Goal: Task Accomplishment & Management: Complete application form

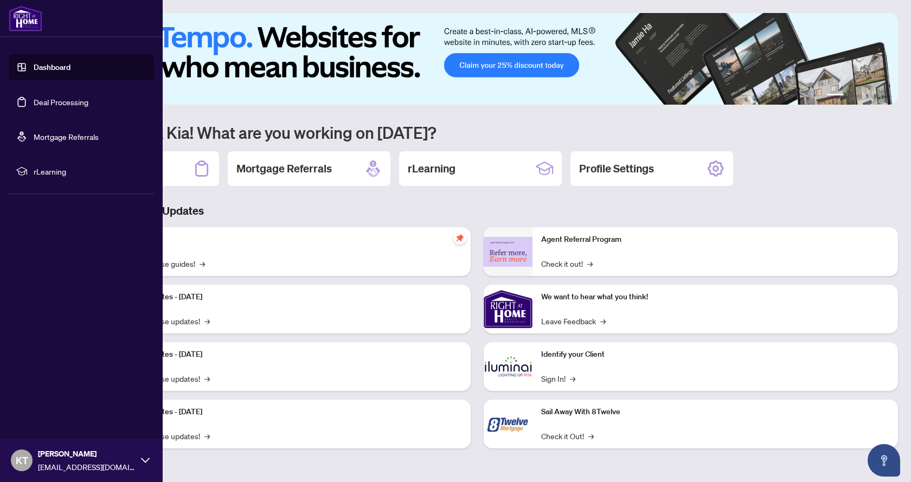
click at [43, 102] on link "Deal Processing" at bounding box center [61, 102] width 55 height 10
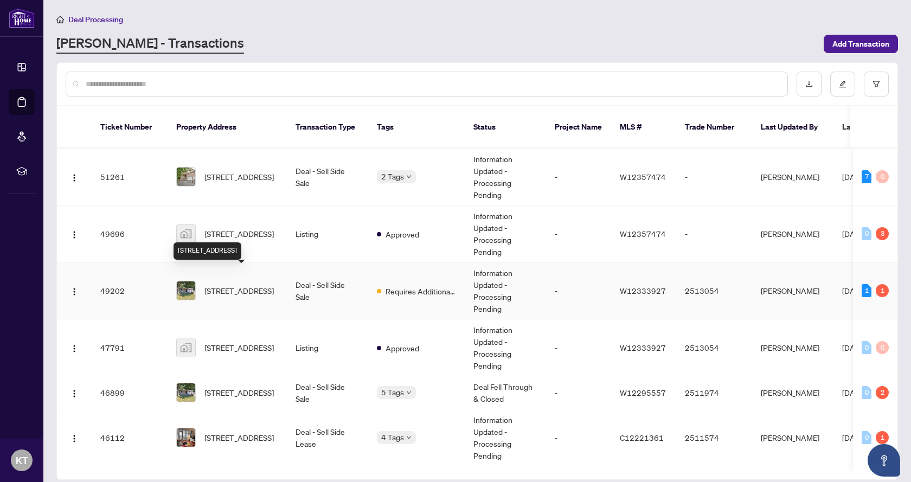
click at [247, 285] on span "[STREET_ADDRESS]" at bounding box center [238, 291] width 69 height 12
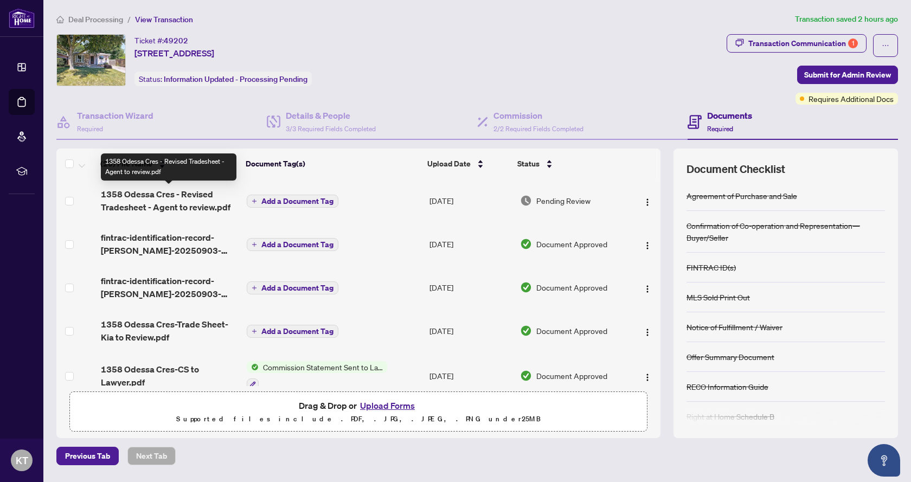
click at [157, 201] on span "1358 Odessa Cres - Revised Tradesheet - Agent to review.pdf" at bounding box center [170, 201] width 138 height 26
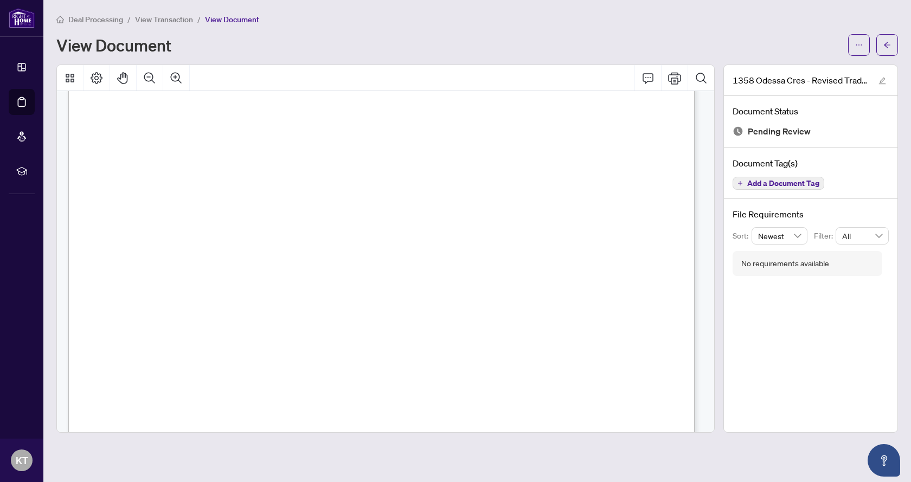
scroll to position [59, 0]
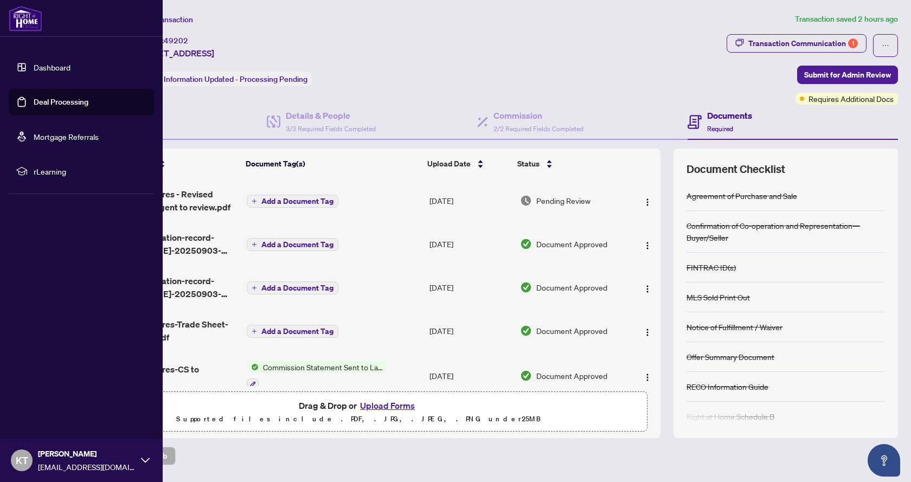
click at [46, 99] on link "Deal Processing" at bounding box center [61, 102] width 55 height 10
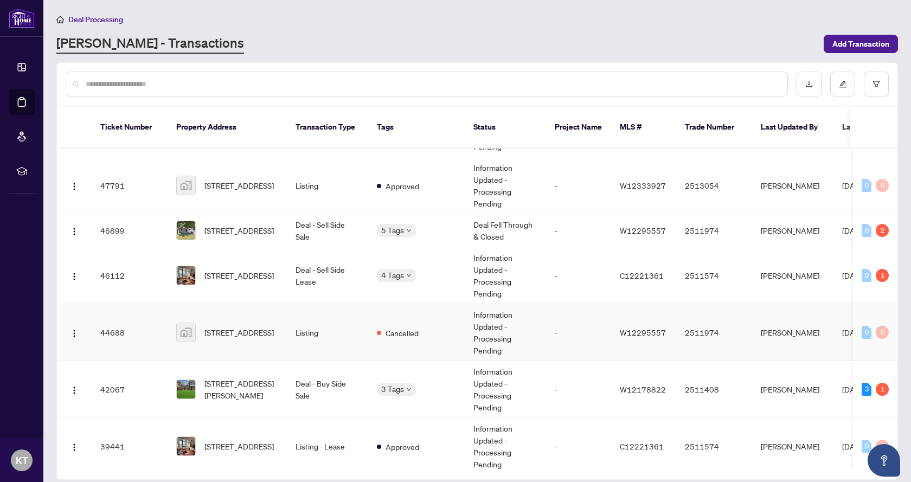
scroll to position [163, 0]
click at [230, 377] on span "[STREET_ADDRESS][PERSON_NAME]" at bounding box center [241, 389] width 74 height 24
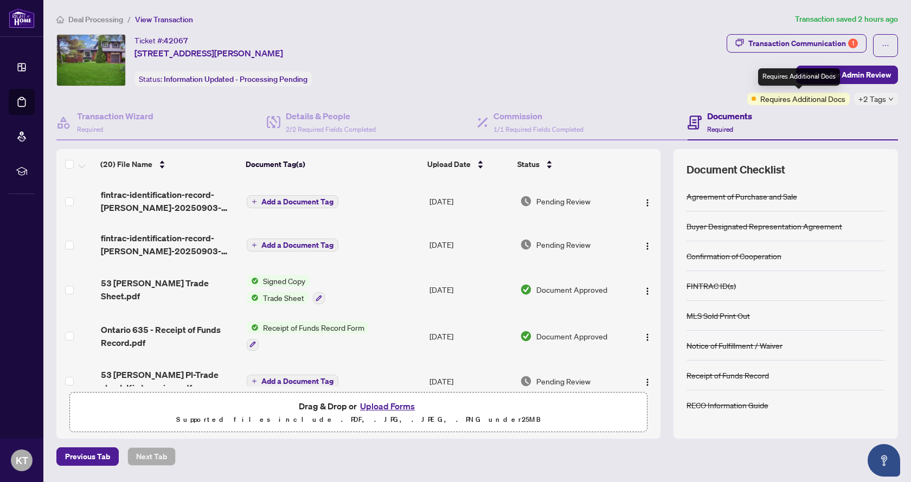
click at [792, 102] on span "Requires Additional Docs" at bounding box center [802, 99] width 85 height 12
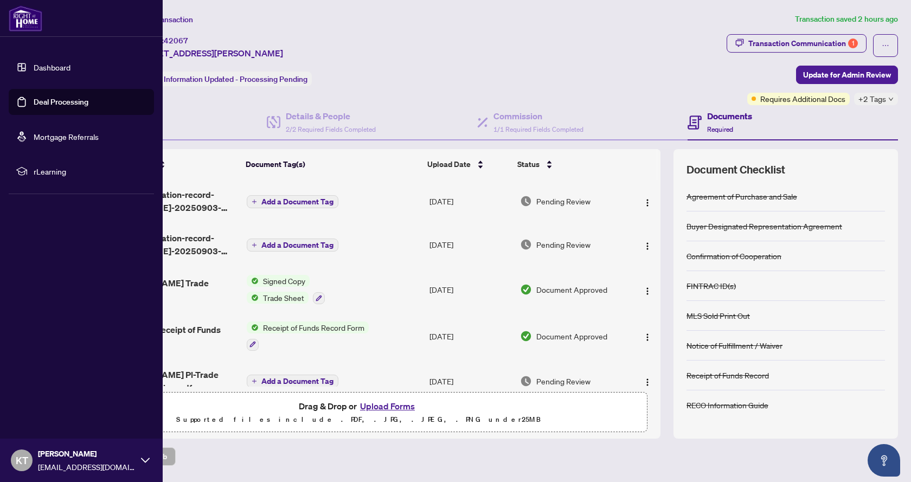
click at [59, 101] on link "Deal Processing" at bounding box center [61, 102] width 55 height 10
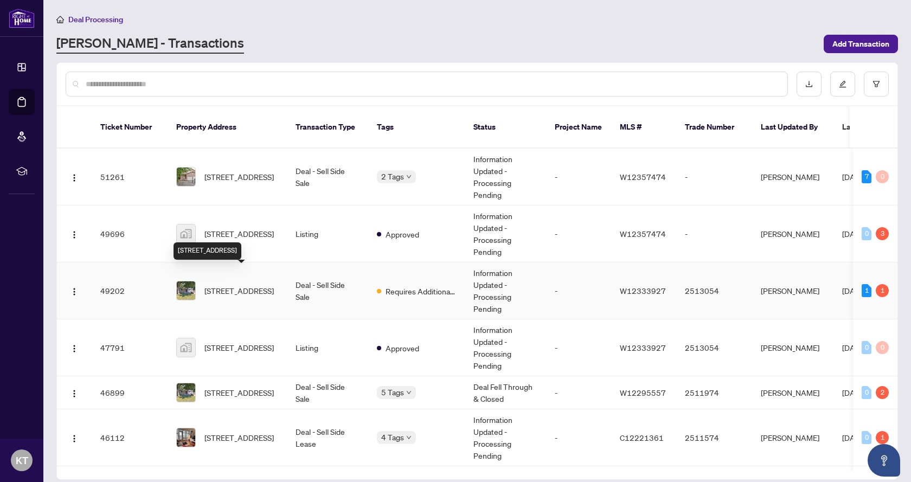
click at [235, 285] on span "[STREET_ADDRESS]" at bounding box center [238, 291] width 69 height 12
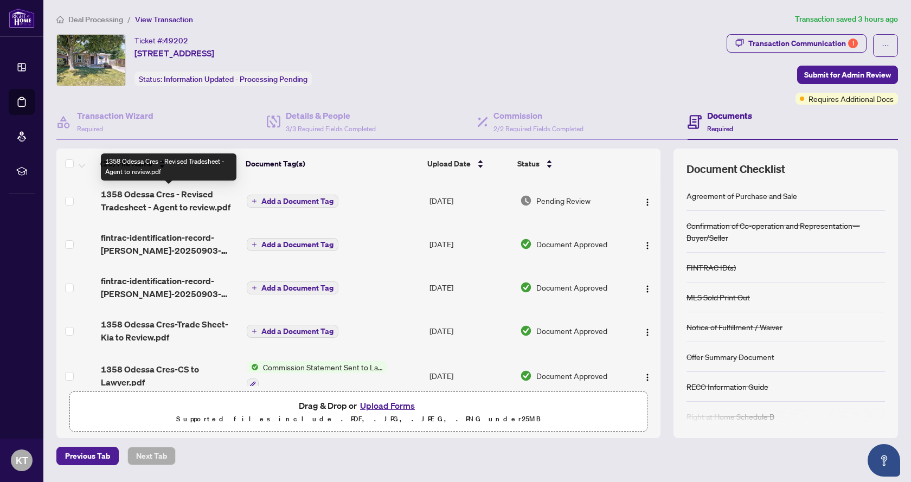
click at [177, 201] on span "1358 Odessa Cres - Revised Tradesheet - Agent to review.pdf" at bounding box center [170, 201] width 138 height 26
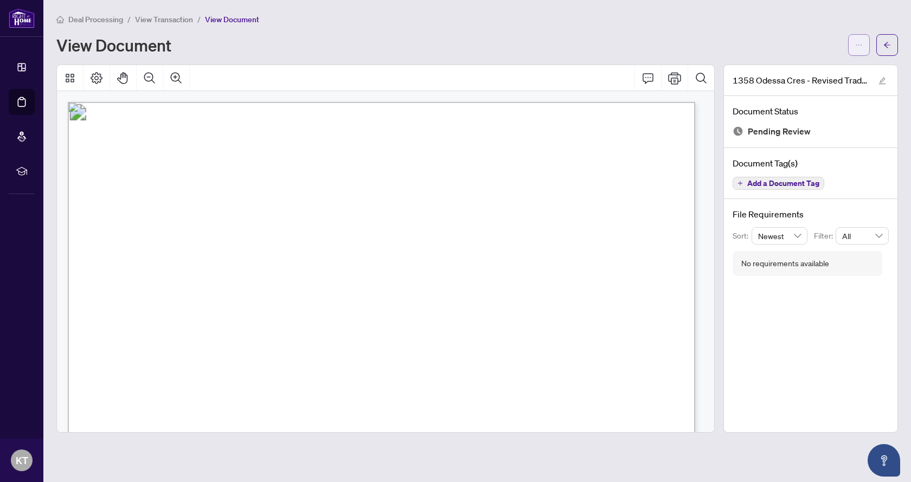
click at [854, 49] on button "button" at bounding box center [859, 45] width 22 height 22
click at [805, 71] on span "Download" at bounding box center [820, 68] width 82 height 12
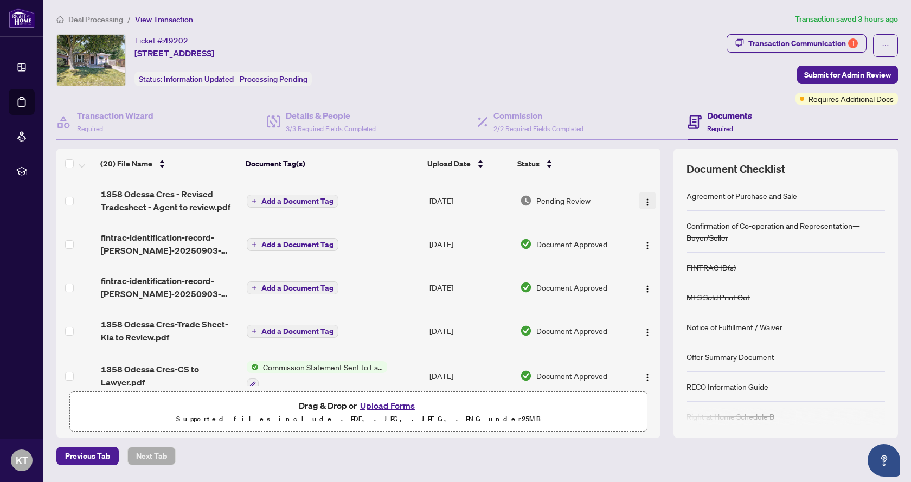
click at [646, 201] on img "button" at bounding box center [647, 202] width 9 height 9
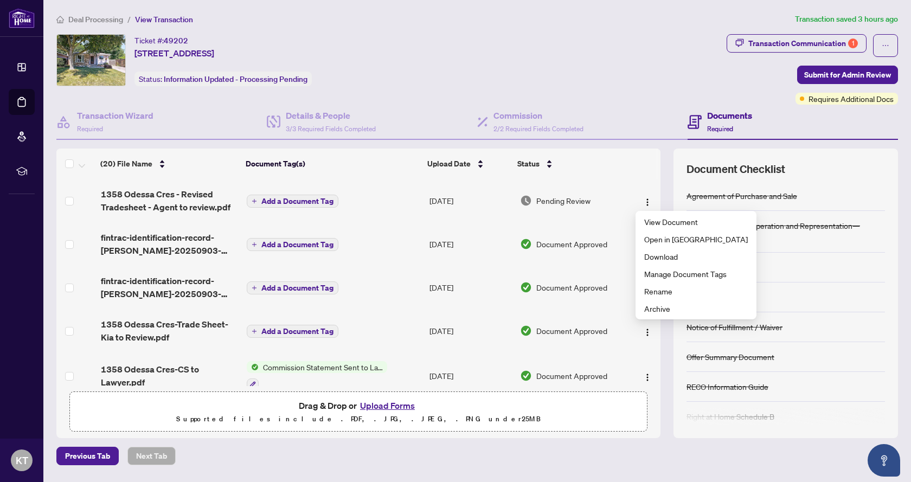
click at [380, 407] on button "Upload Forms" at bounding box center [387, 406] width 61 height 14
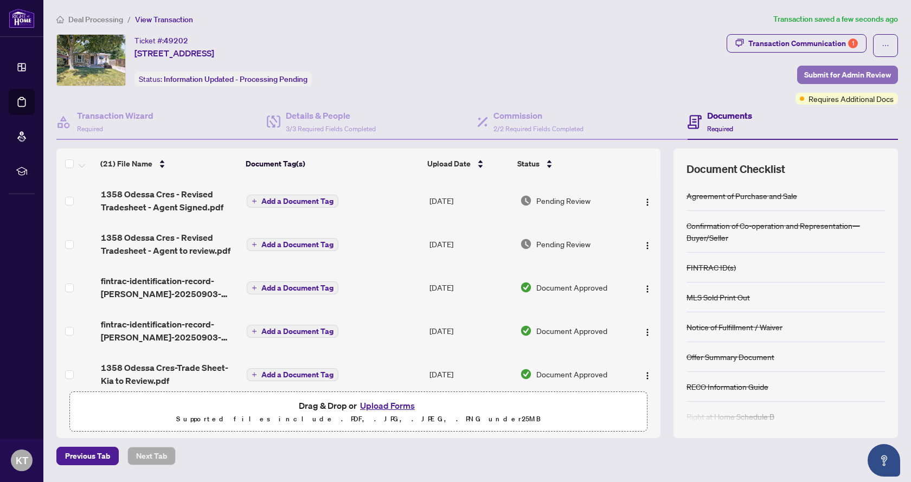
click at [836, 78] on span "Submit for Admin Review" at bounding box center [847, 74] width 87 height 17
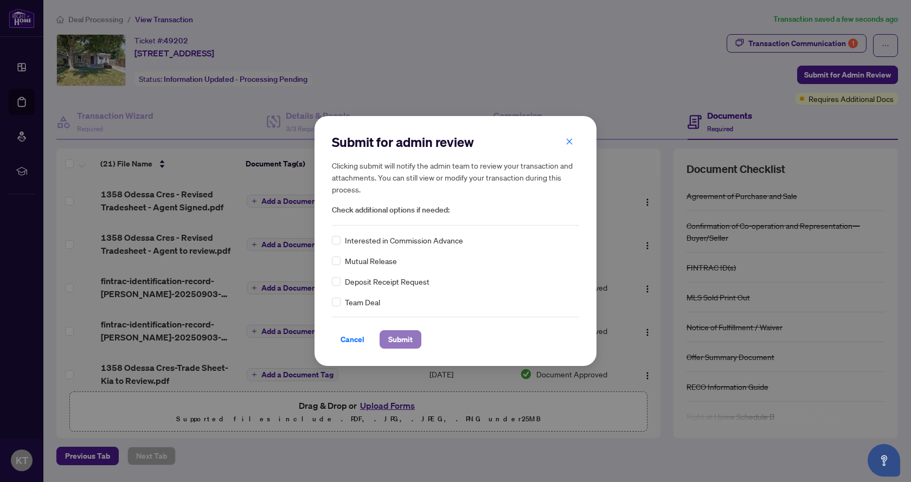
click at [390, 337] on span "Submit" at bounding box center [400, 339] width 24 height 17
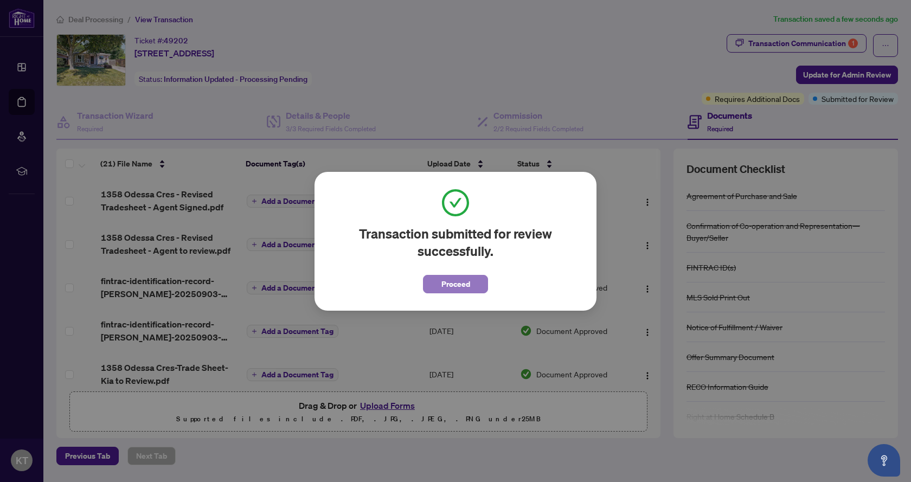
click at [444, 292] on span "Proceed" at bounding box center [455, 283] width 29 height 17
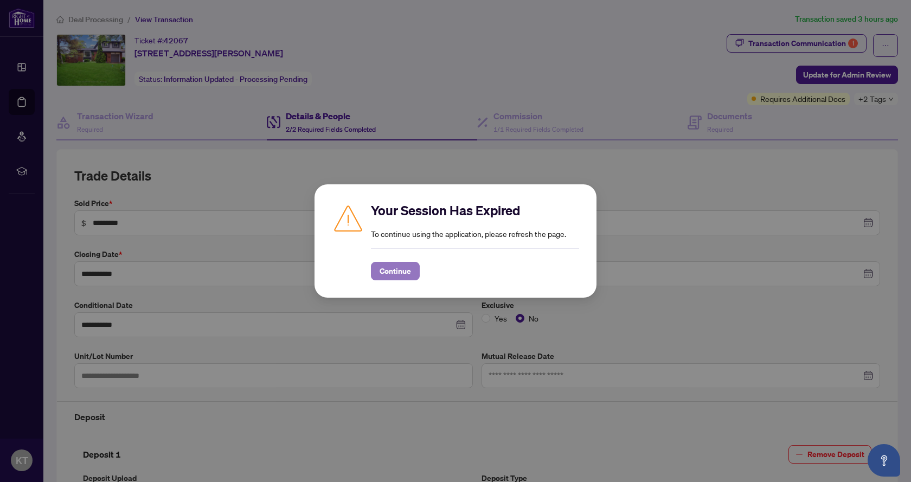
click at [387, 271] on span "Continue" at bounding box center [395, 270] width 31 height 17
